Goal: Task Accomplishment & Management: Use online tool/utility

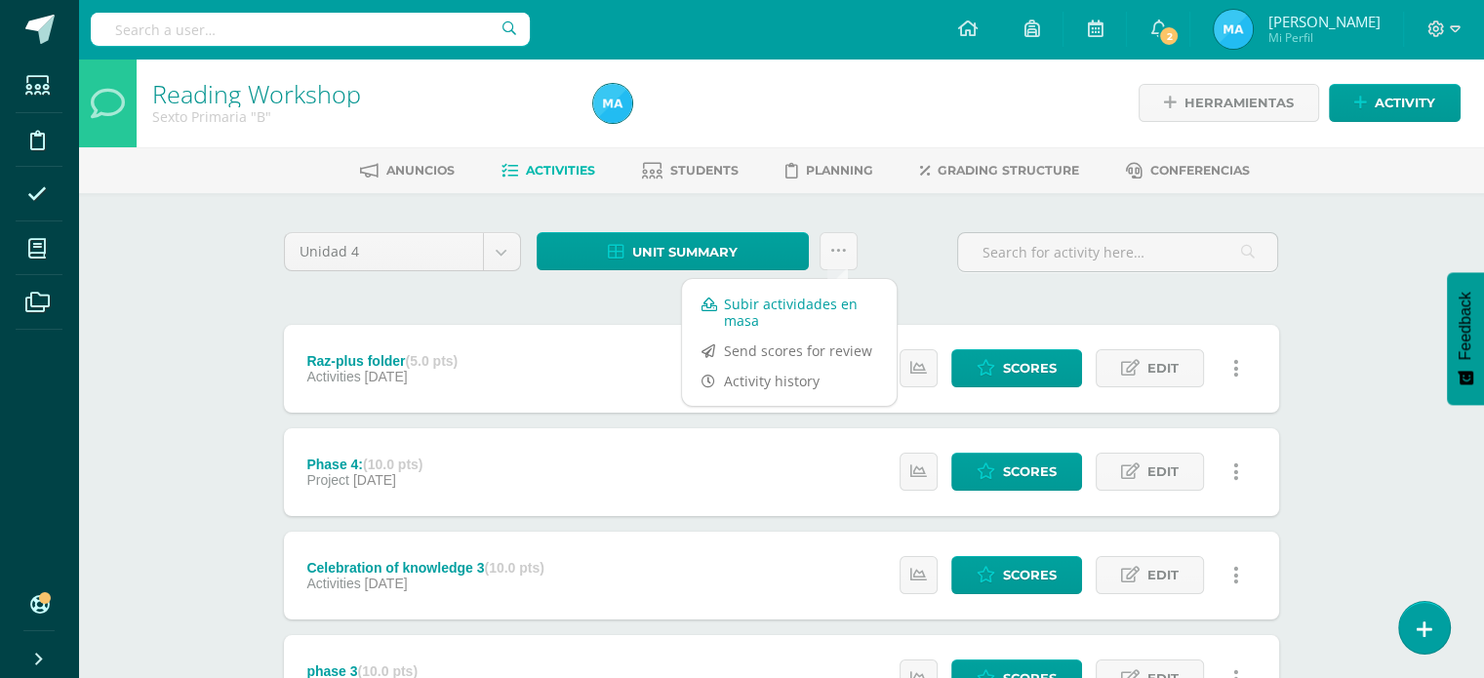
click at [749, 307] on link "Subir actividades en masa" at bounding box center [789, 312] width 215 height 47
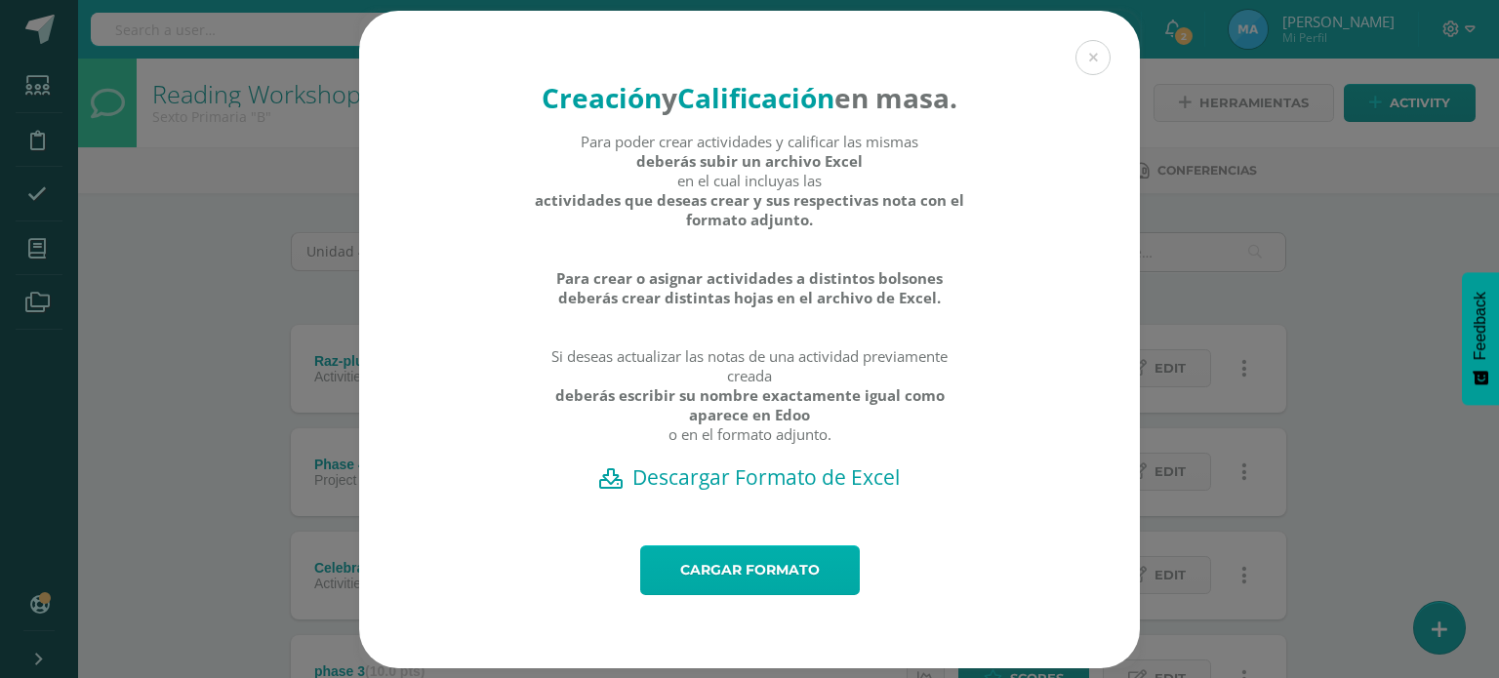
click at [754, 577] on link "Cargar formato" at bounding box center [750, 571] width 220 height 50
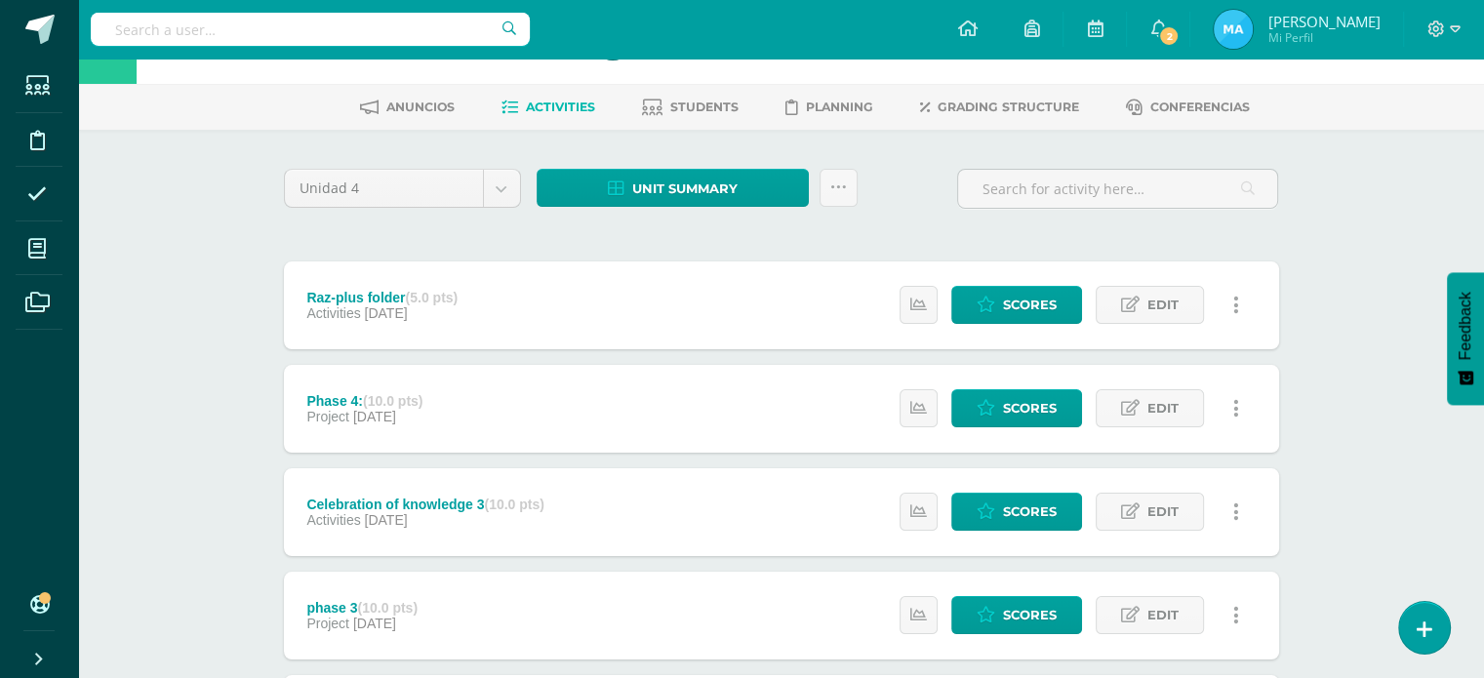
scroll to position [57, 0]
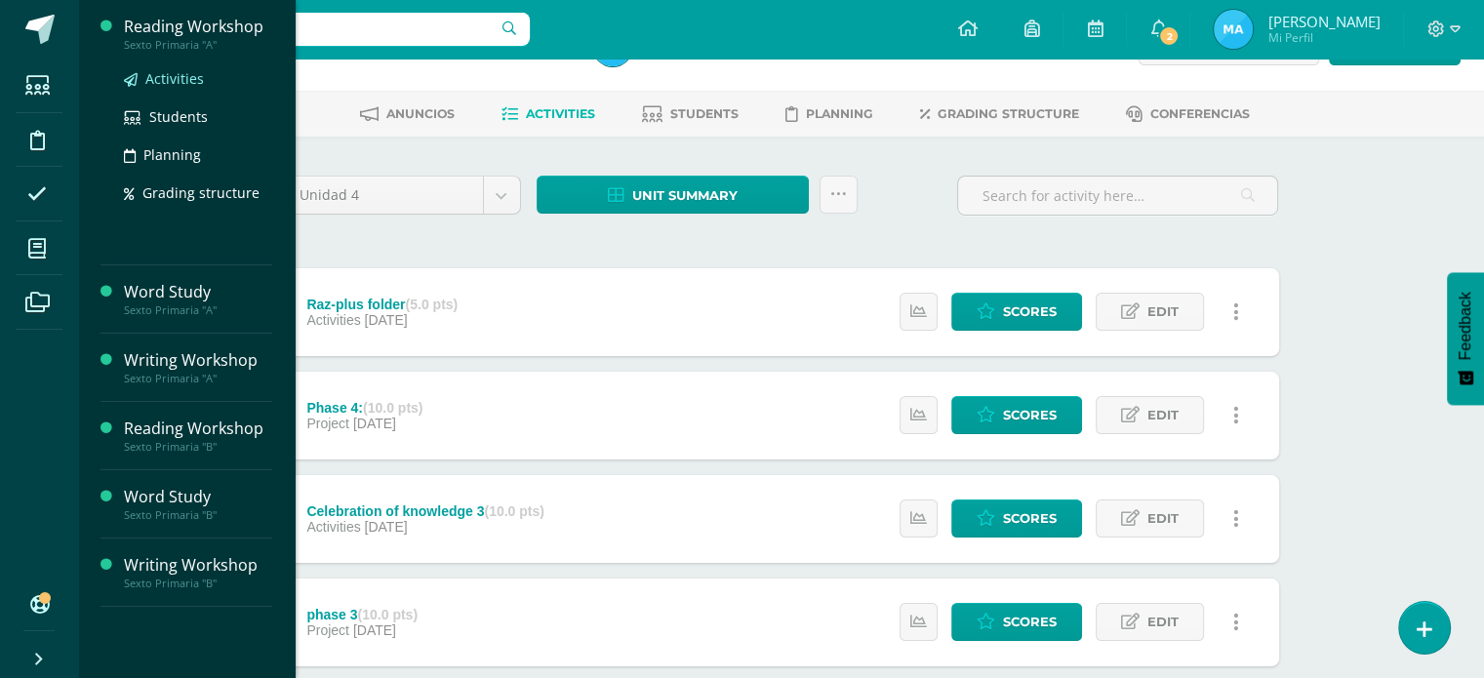
click at [165, 81] on span "Activities" at bounding box center [174, 78] width 59 height 19
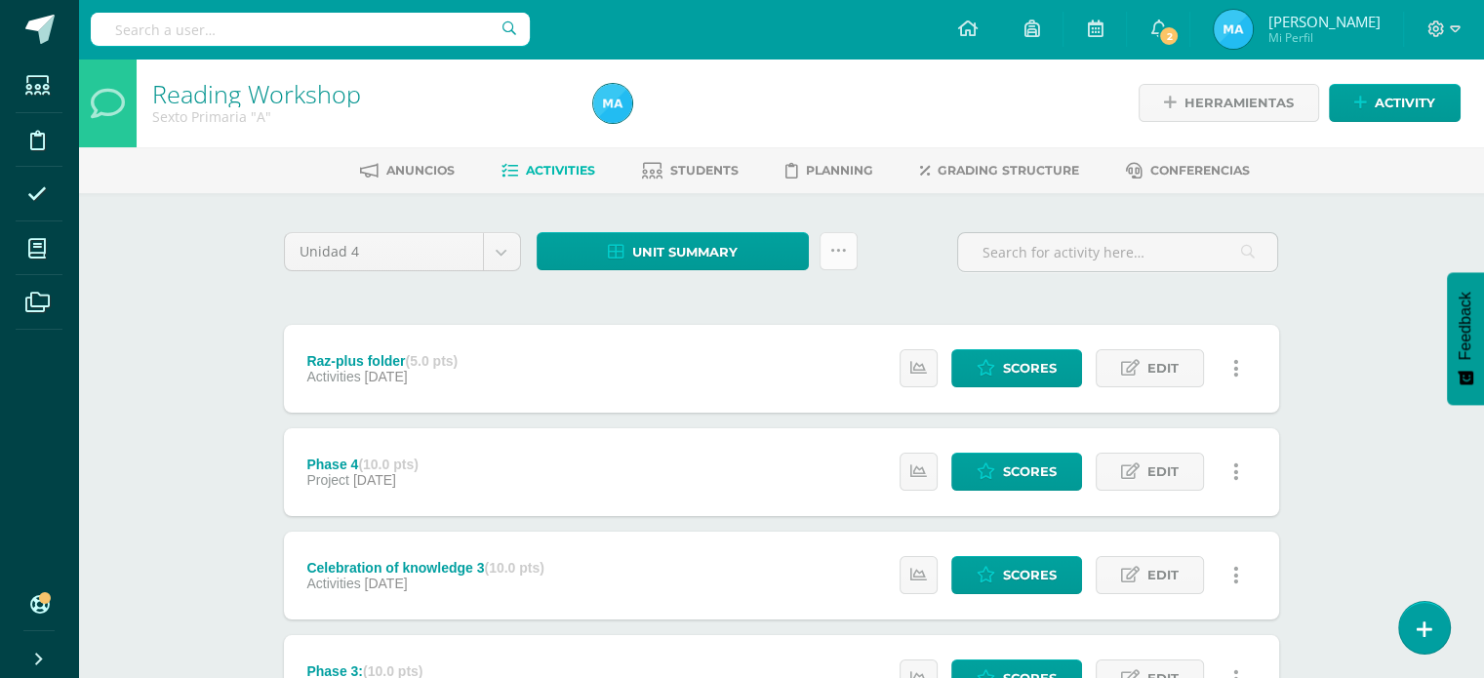
click at [845, 257] on icon at bounding box center [838, 251] width 17 height 17
click at [786, 317] on link "Subir actividades en masa" at bounding box center [789, 312] width 215 height 47
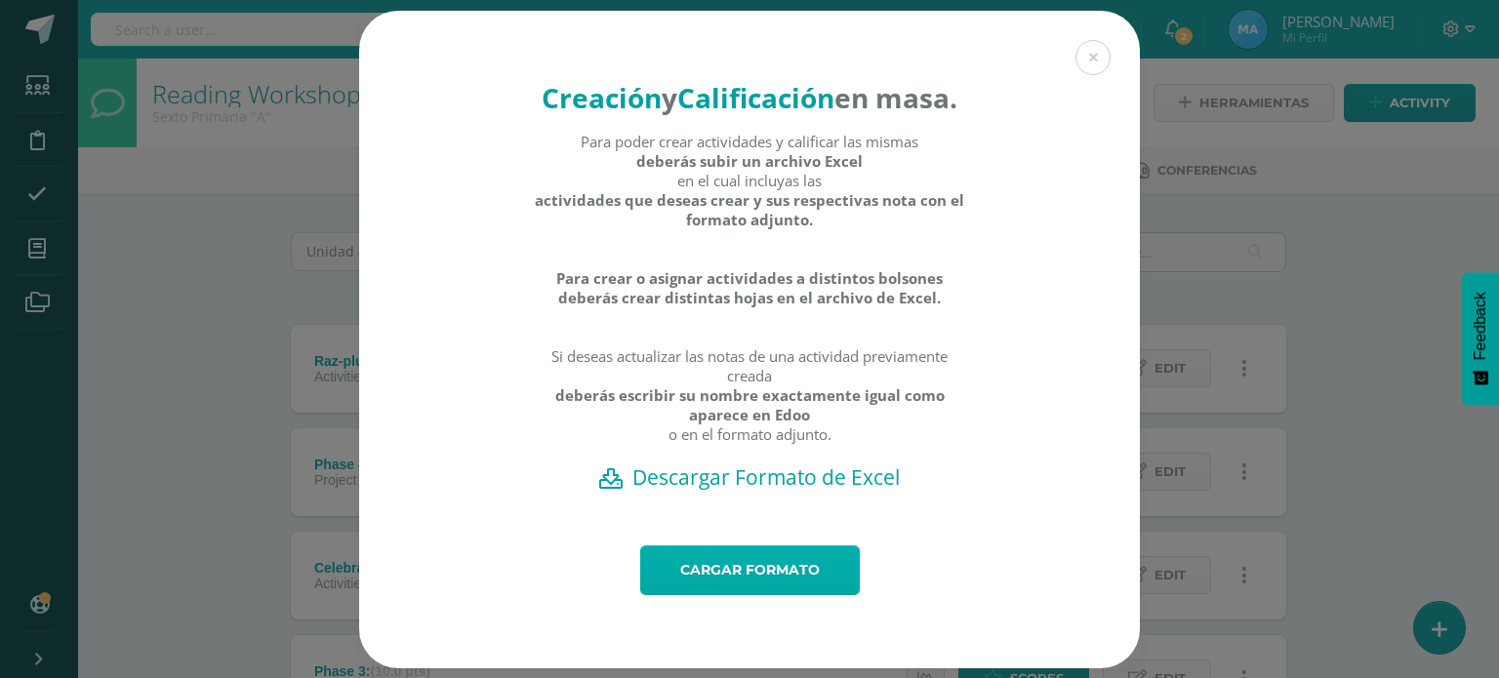
click at [827, 591] on link "Cargar formato" at bounding box center [750, 571] width 220 height 50
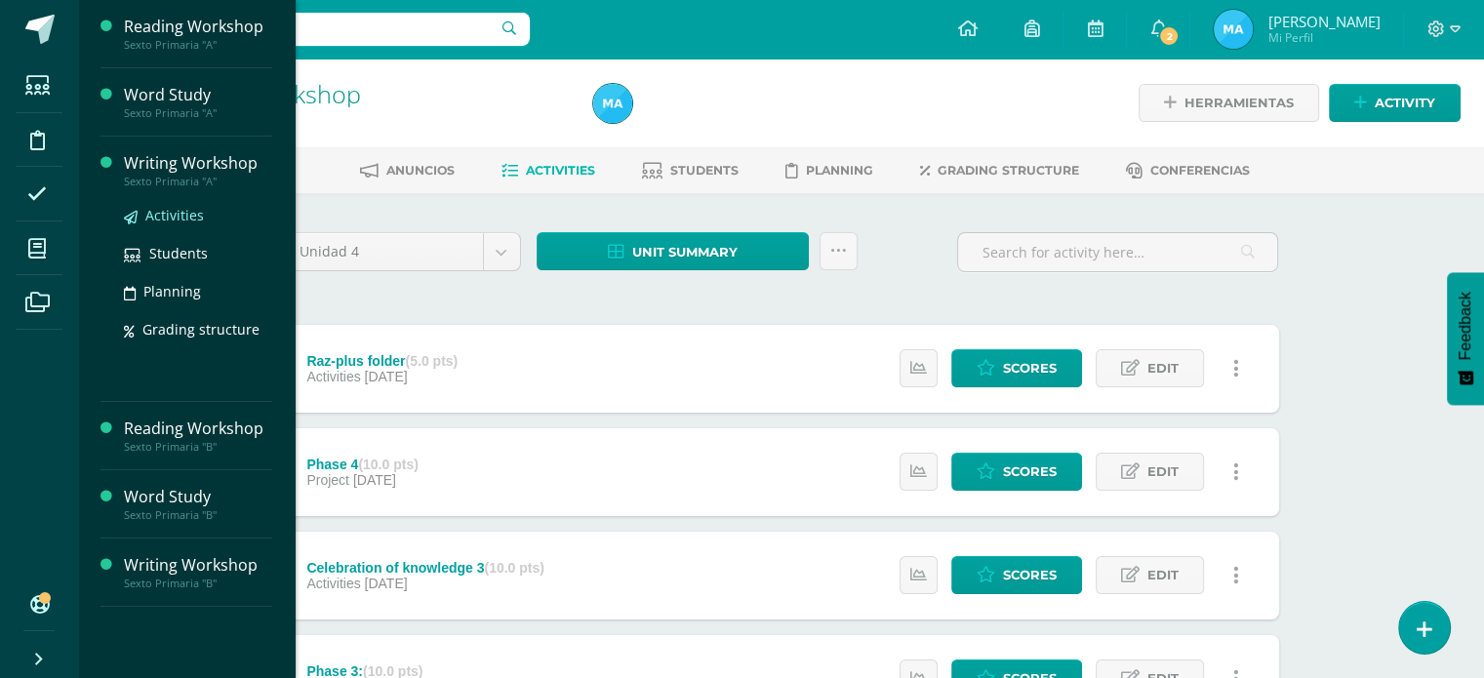
click at [157, 213] on span "Activities" at bounding box center [174, 215] width 59 height 19
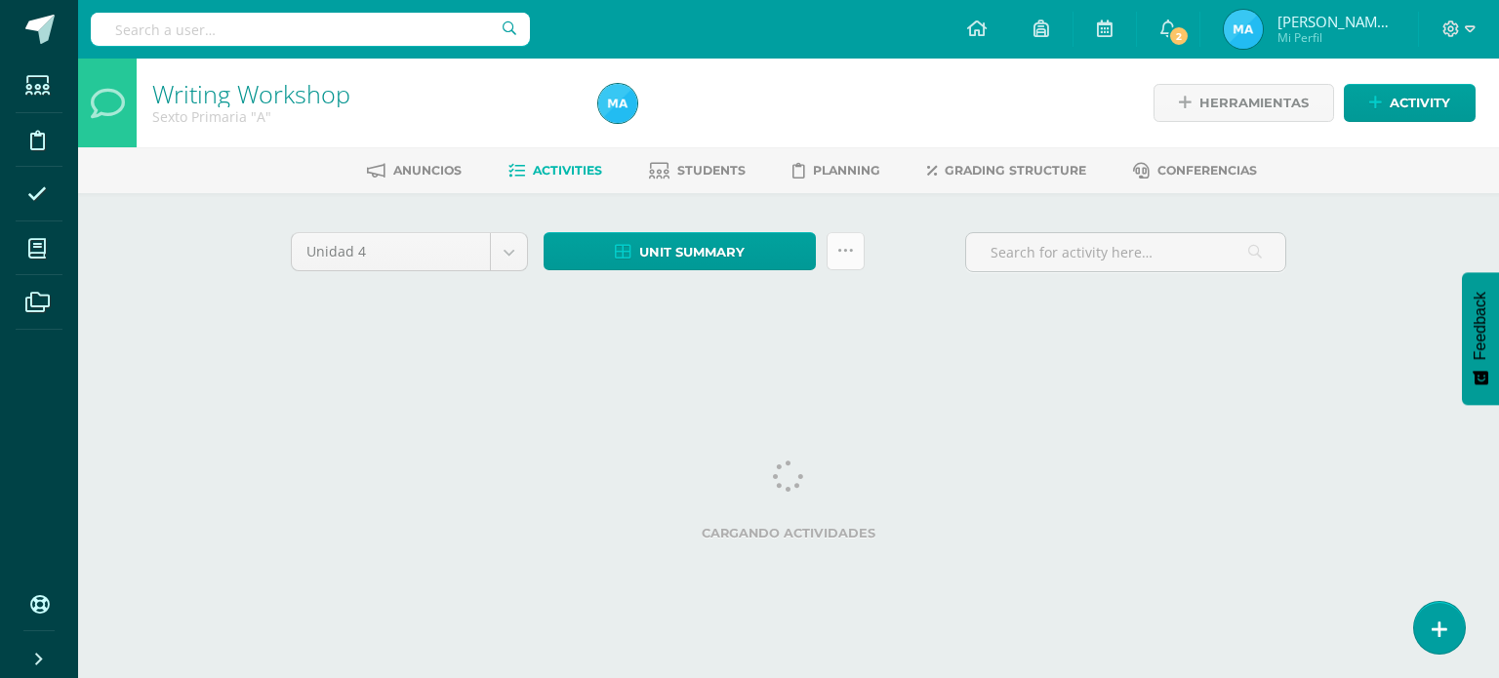
click at [852, 245] on icon at bounding box center [845, 251] width 17 height 17
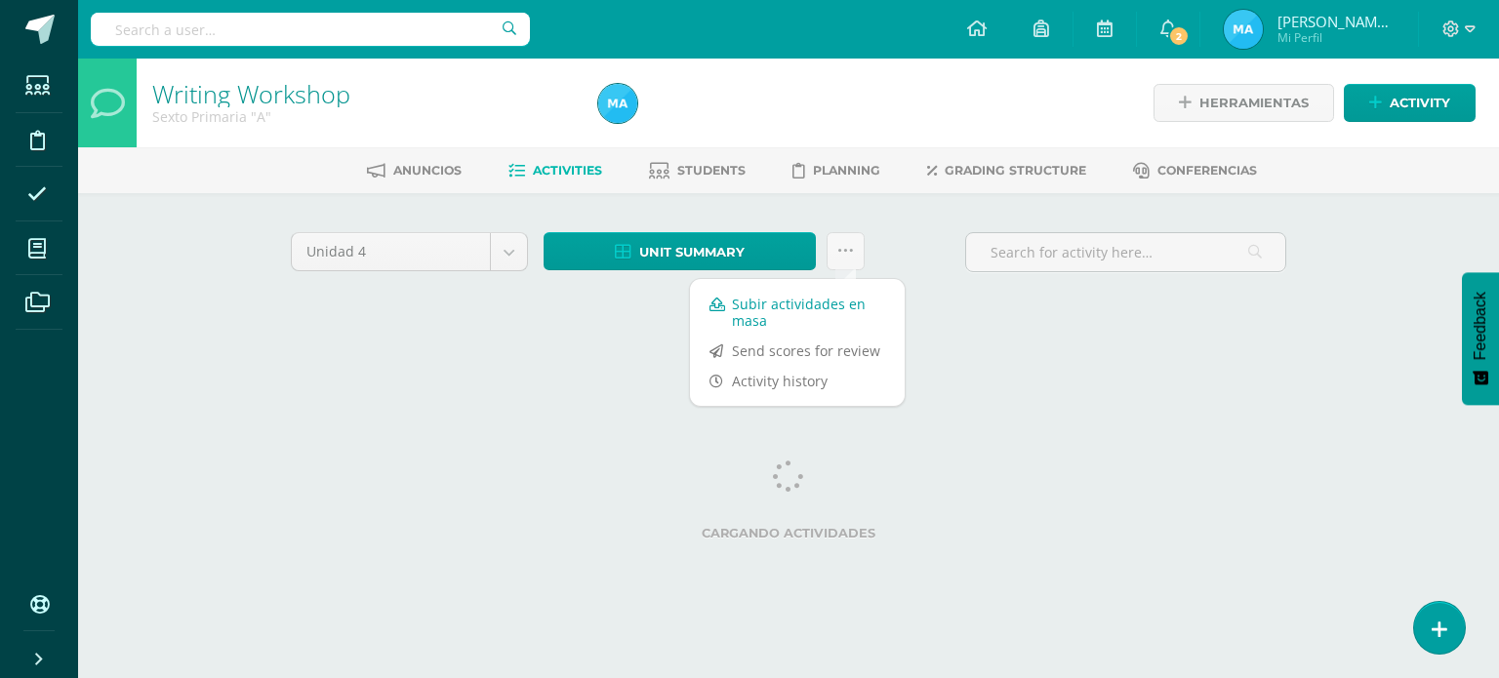
click at [827, 299] on link "Subir actividades en masa" at bounding box center [797, 312] width 215 height 47
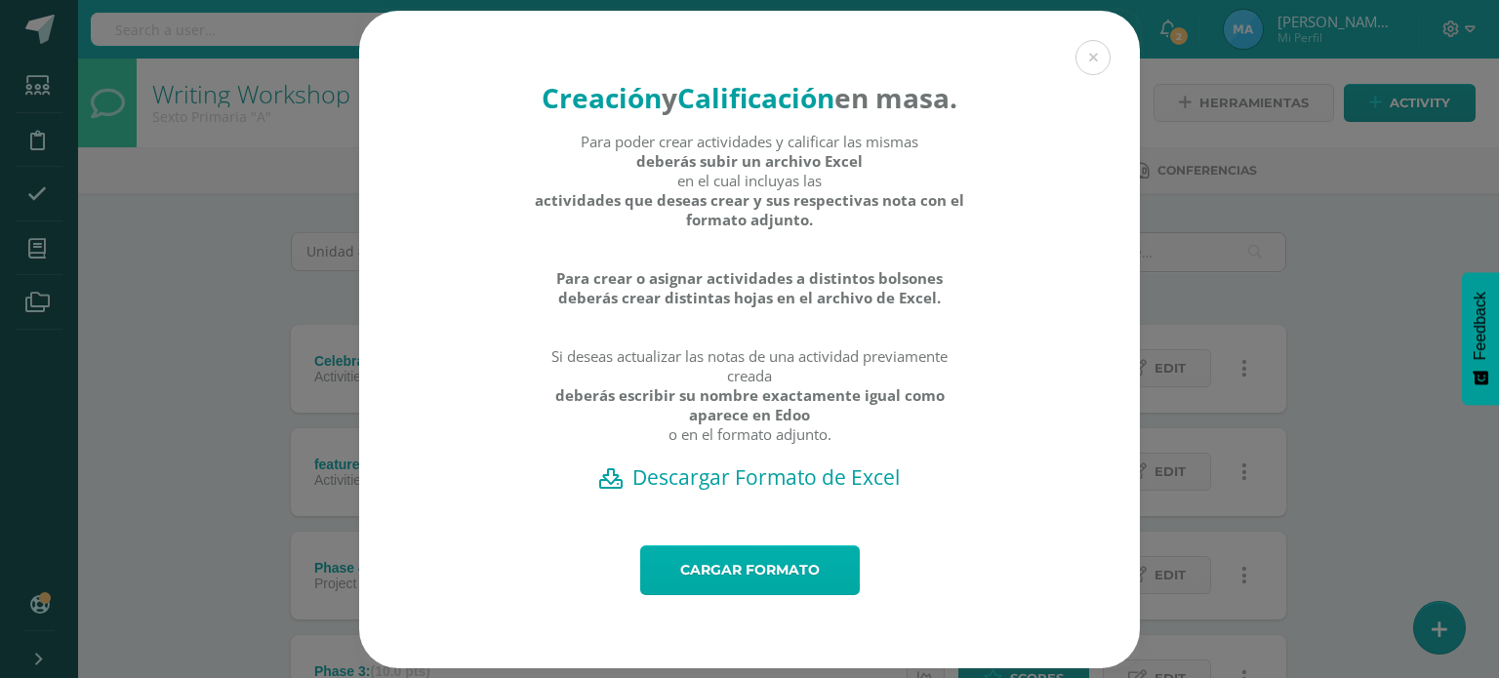
click at [773, 595] on link "Cargar formato" at bounding box center [750, 571] width 220 height 50
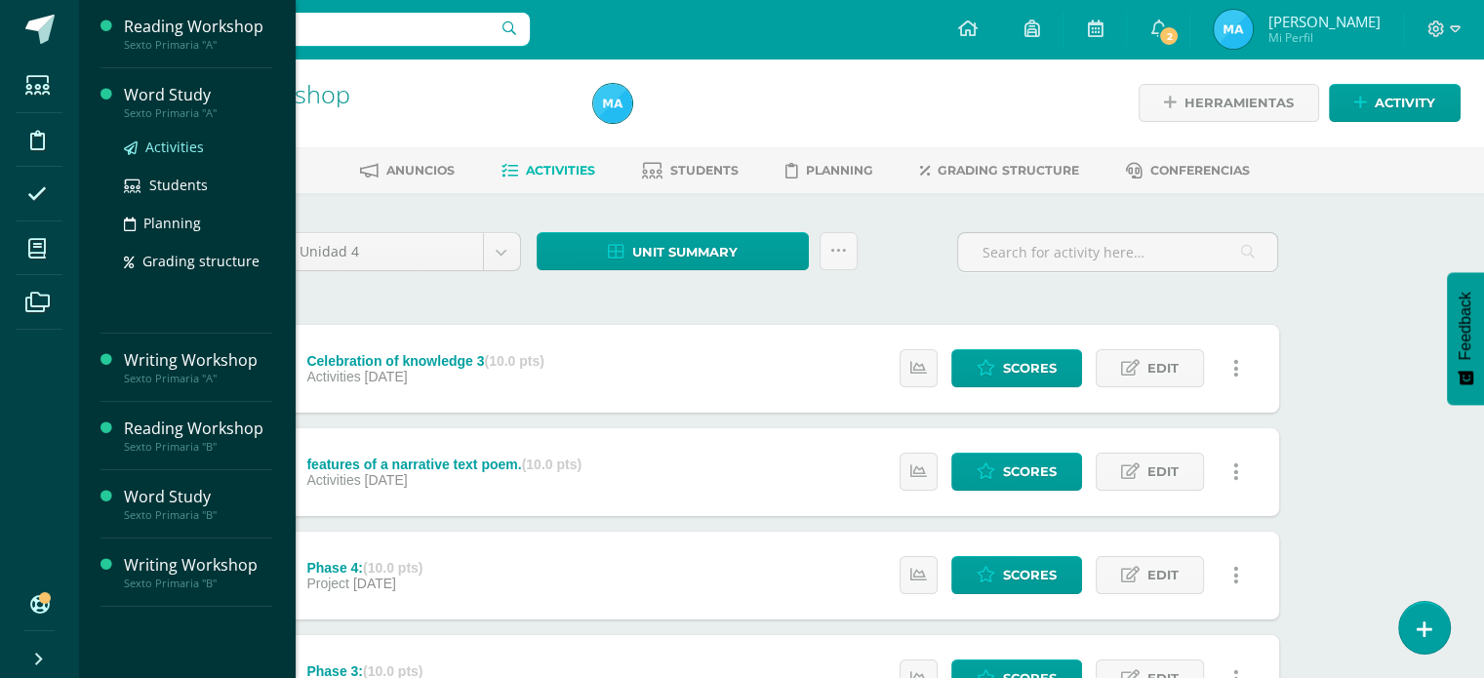
click at [162, 151] on span "Activities" at bounding box center [174, 147] width 59 height 19
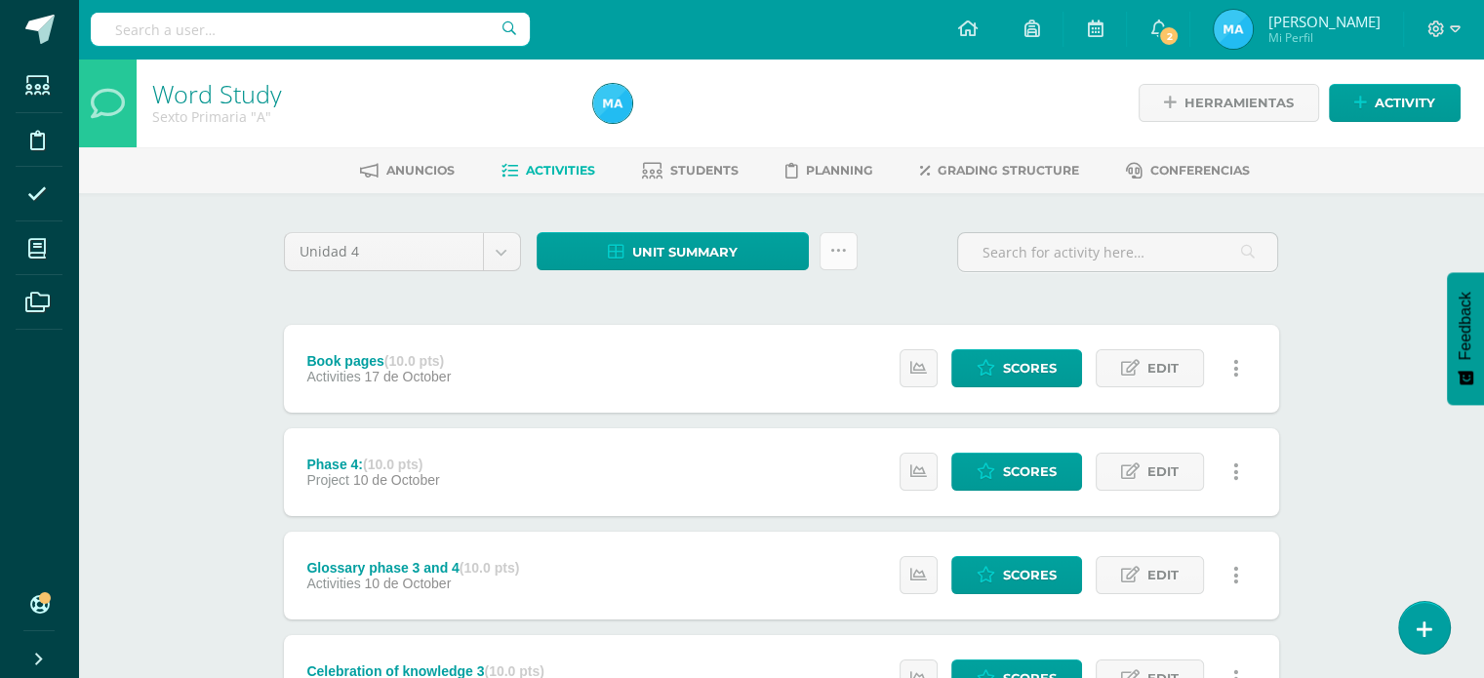
click at [837, 257] on icon at bounding box center [838, 251] width 17 height 17
click at [828, 302] on link "Subir actividades en masa" at bounding box center [789, 312] width 215 height 47
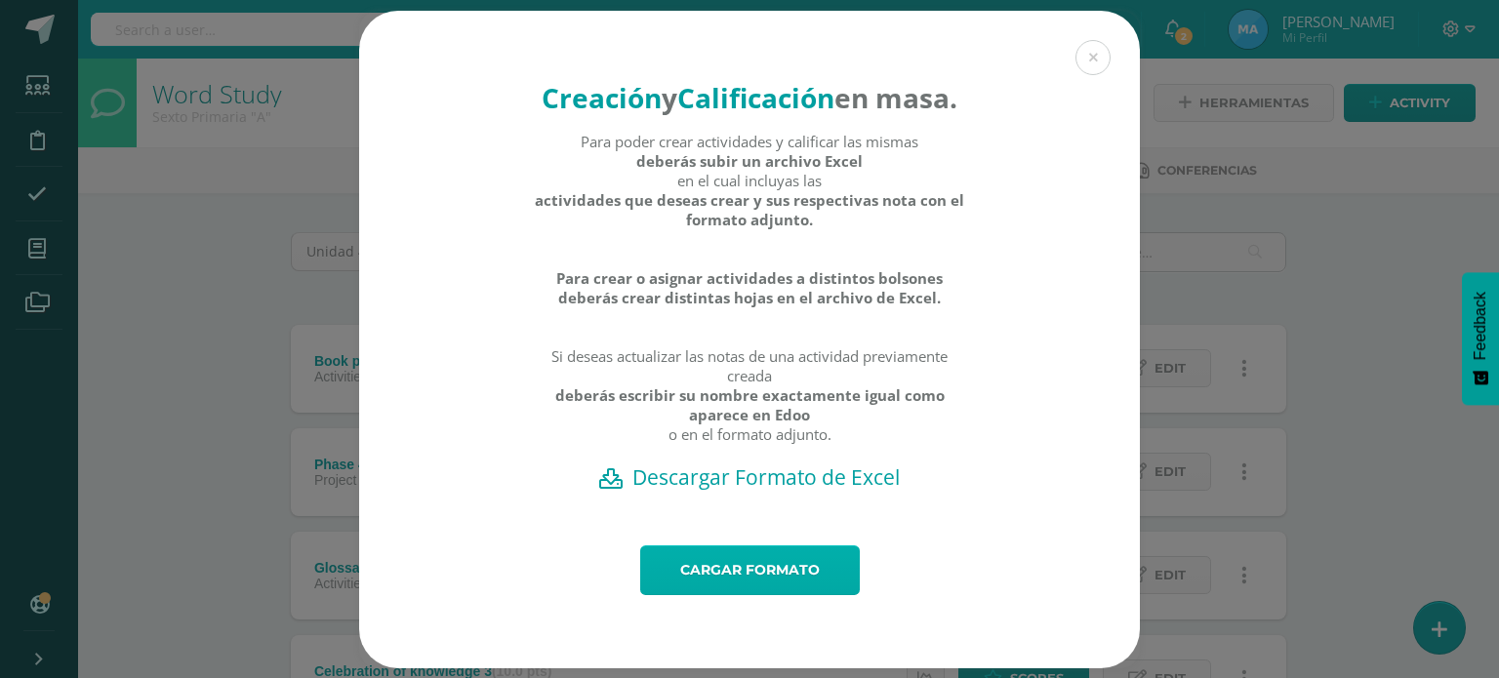
click at [795, 586] on link "Cargar formato" at bounding box center [750, 571] width 220 height 50
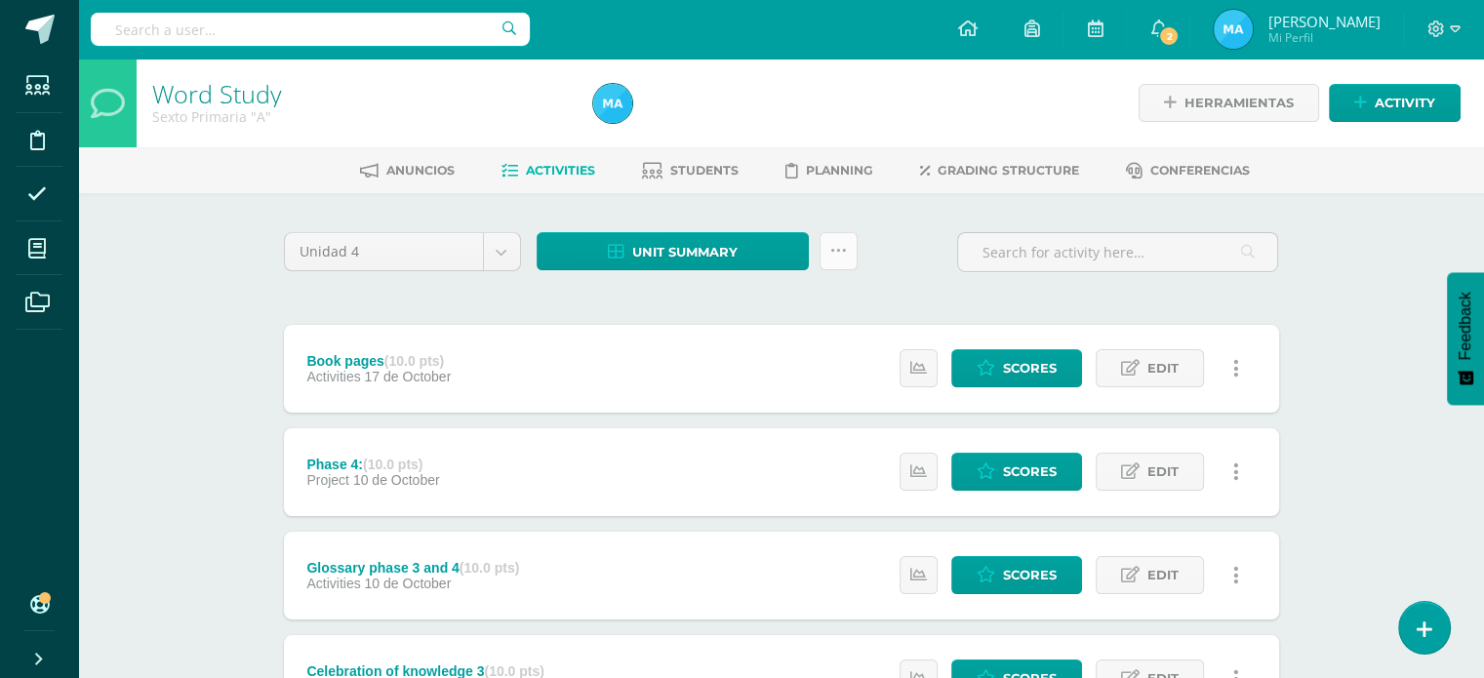
click at [830, 257] on icon at bounding box center [838, 251] width 17 height 17
click at [701, 156] on link "Students" at bounding box center [690, 170] width 97 height 31
click at [710, 171] on span "Students" at bounding box center [704, 170] width 68 height 15
